Goal: Transaction & Acquisition: Obtain resource

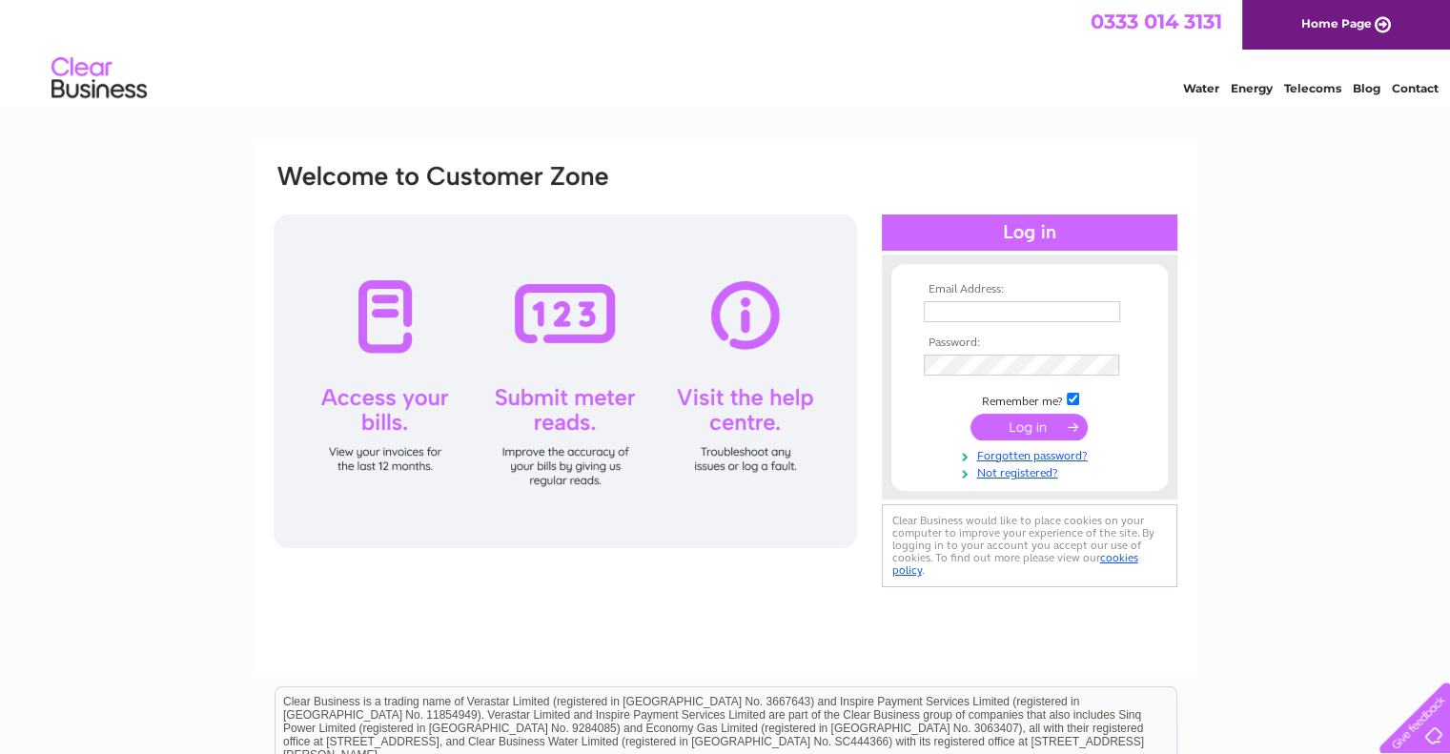
type input "sales@anodesdirect.co.uk"
click at [1018, 418] on input "submit" at bounding box center [1028, 427] width 117 height 27
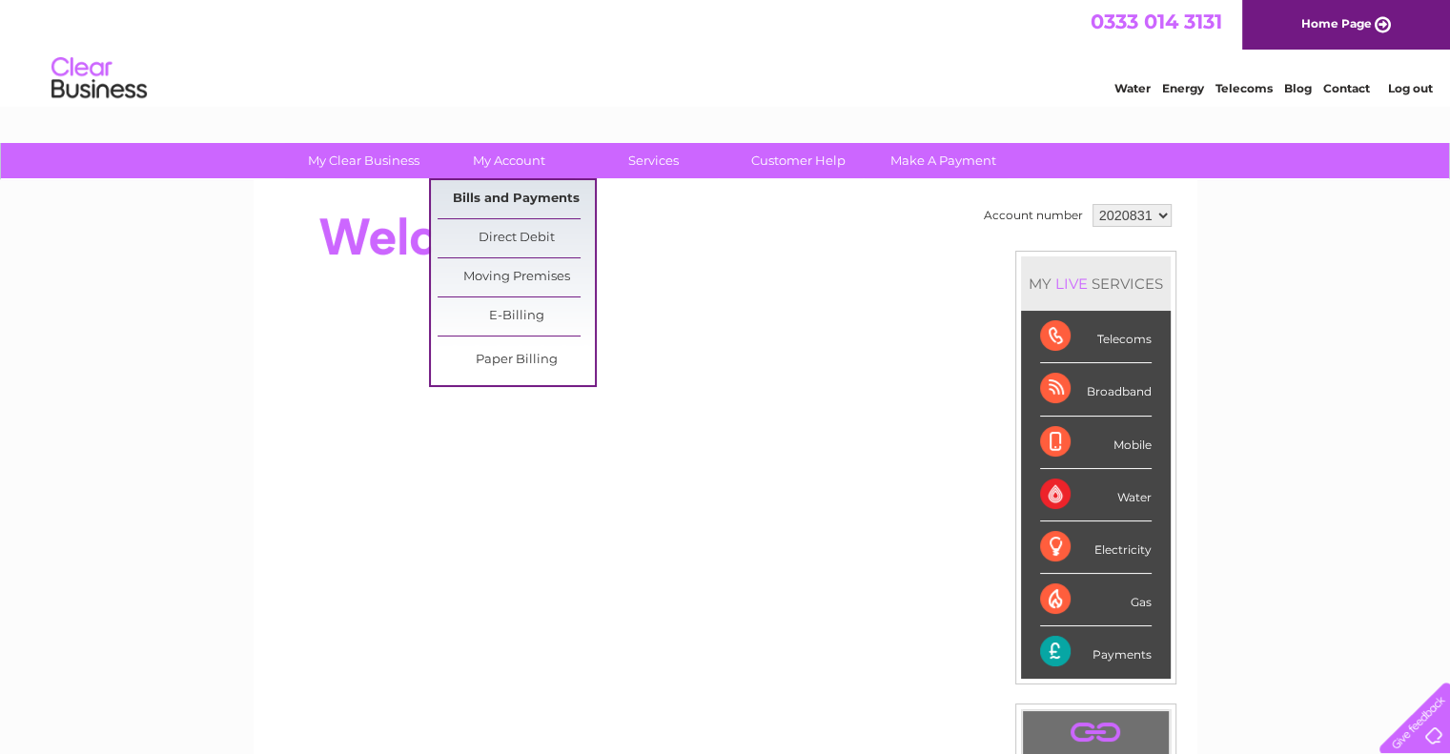
click at [526, 184] on link "Bills and Payments" at bounding box center [516, 199] width 157 height 38
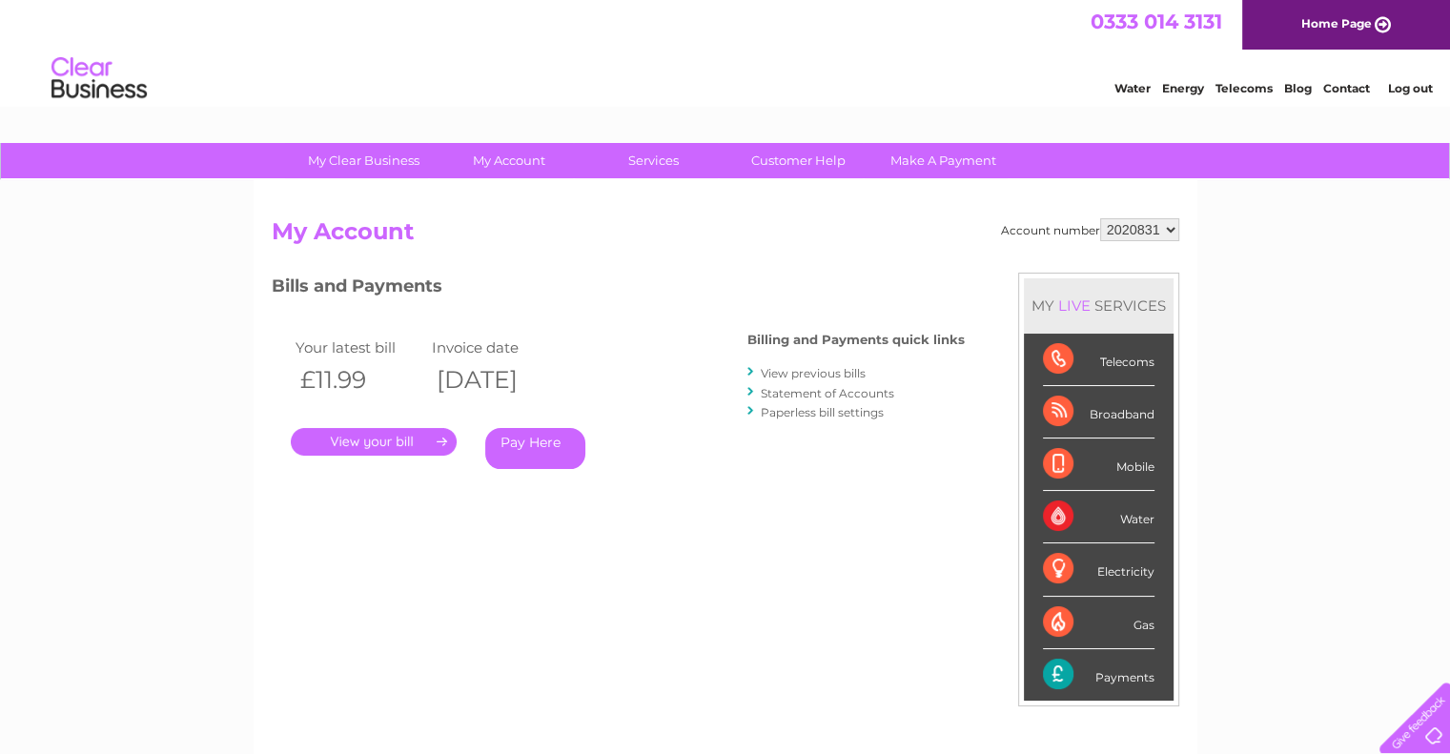
click at [387, 438] on link "." at bounding box center [374, 442] width 166 height 28
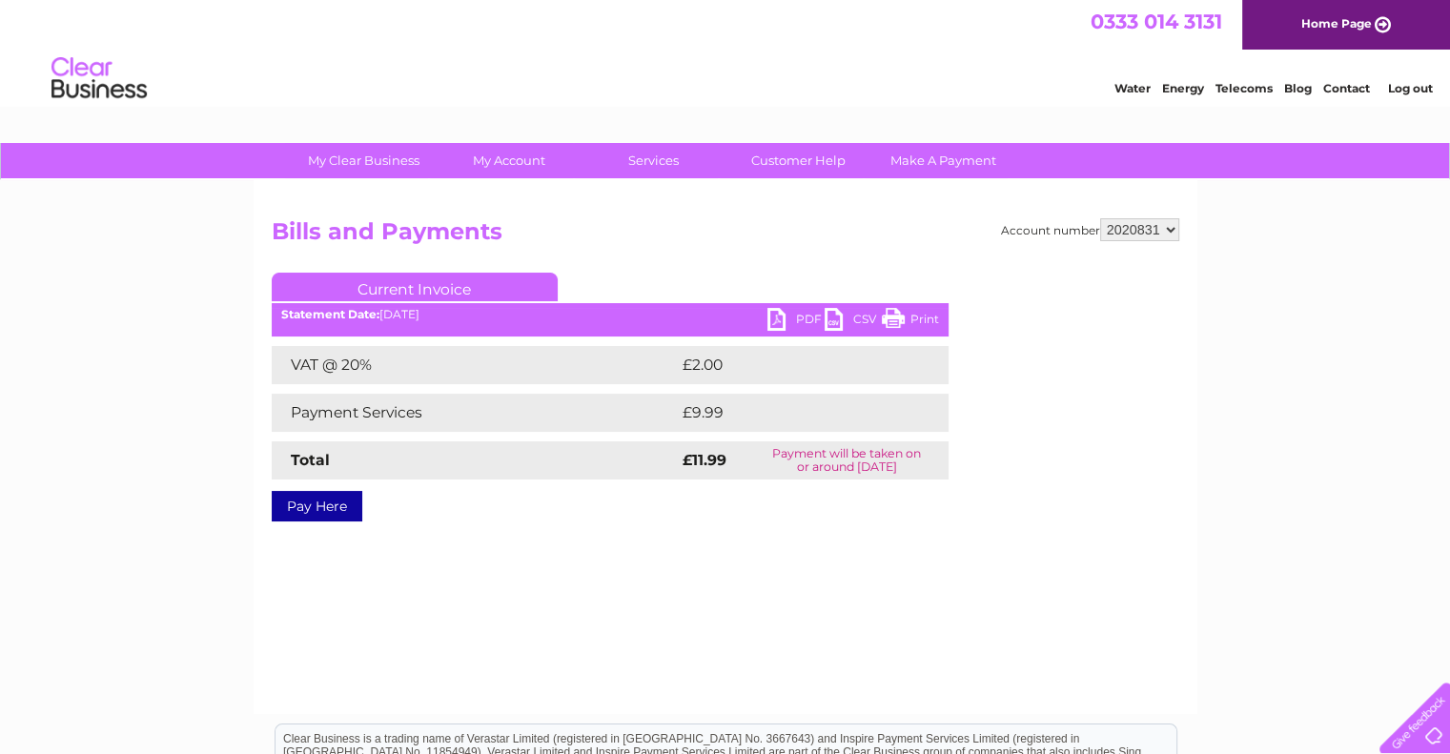
click at [798, 321] on link "PDF" at bounding box center [795, 322] width 57 height 28
click at [1167, 229] on select "2020831" at bounding box center [1139, 229] width 79 height 23
click at [1194, 318] on div "Account number 2020831 Bills and Payments Current Invoice PDF CSV Print VAT @ 2…" at bounding box center [726, 447] width 944 height 534
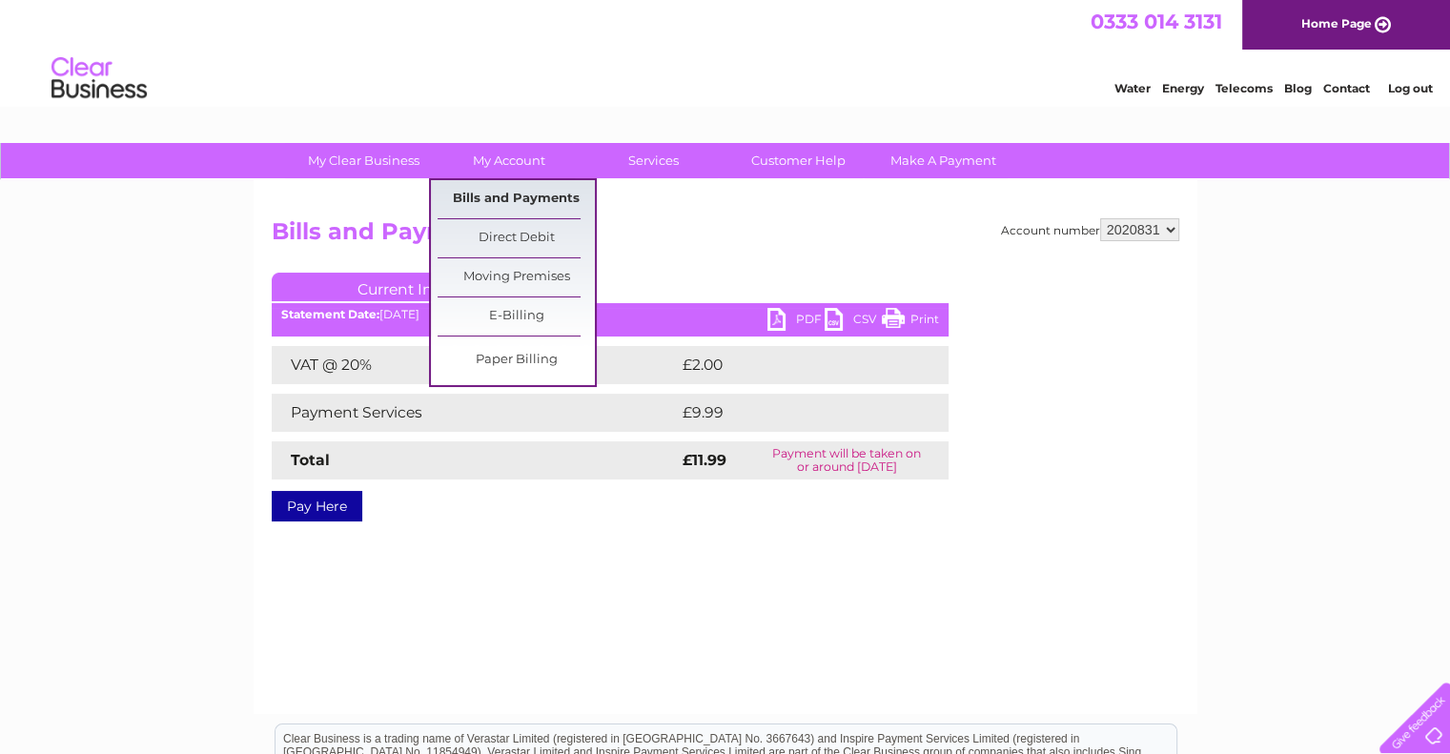
click at [536, 195] on link "Bills and Payments" at bounding box center [516, 199] width 157 height 38
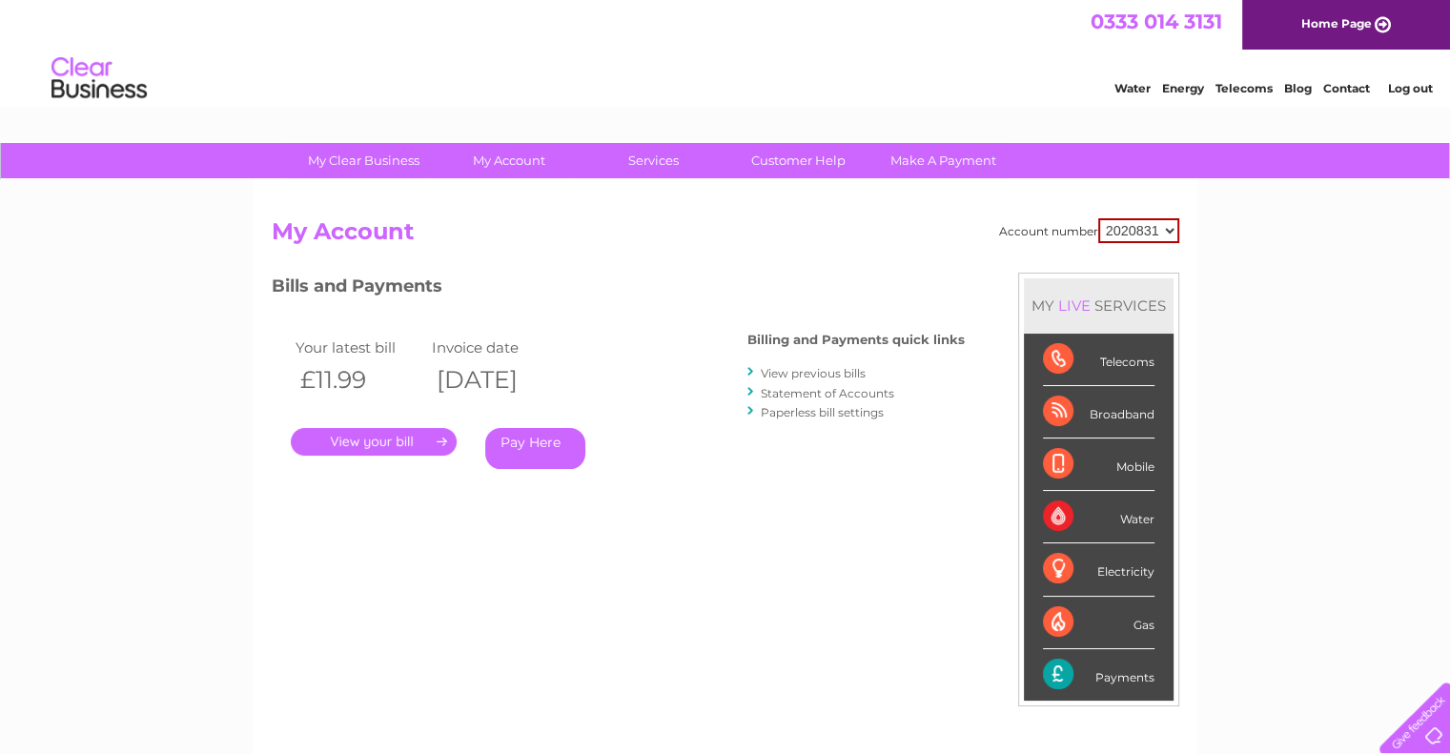
click at [773, 396] on link "Statement of Accounts" at bounding box center [827, 393] width 133 height 14
